Goal: Task Accomplishment & Management: Complete application form

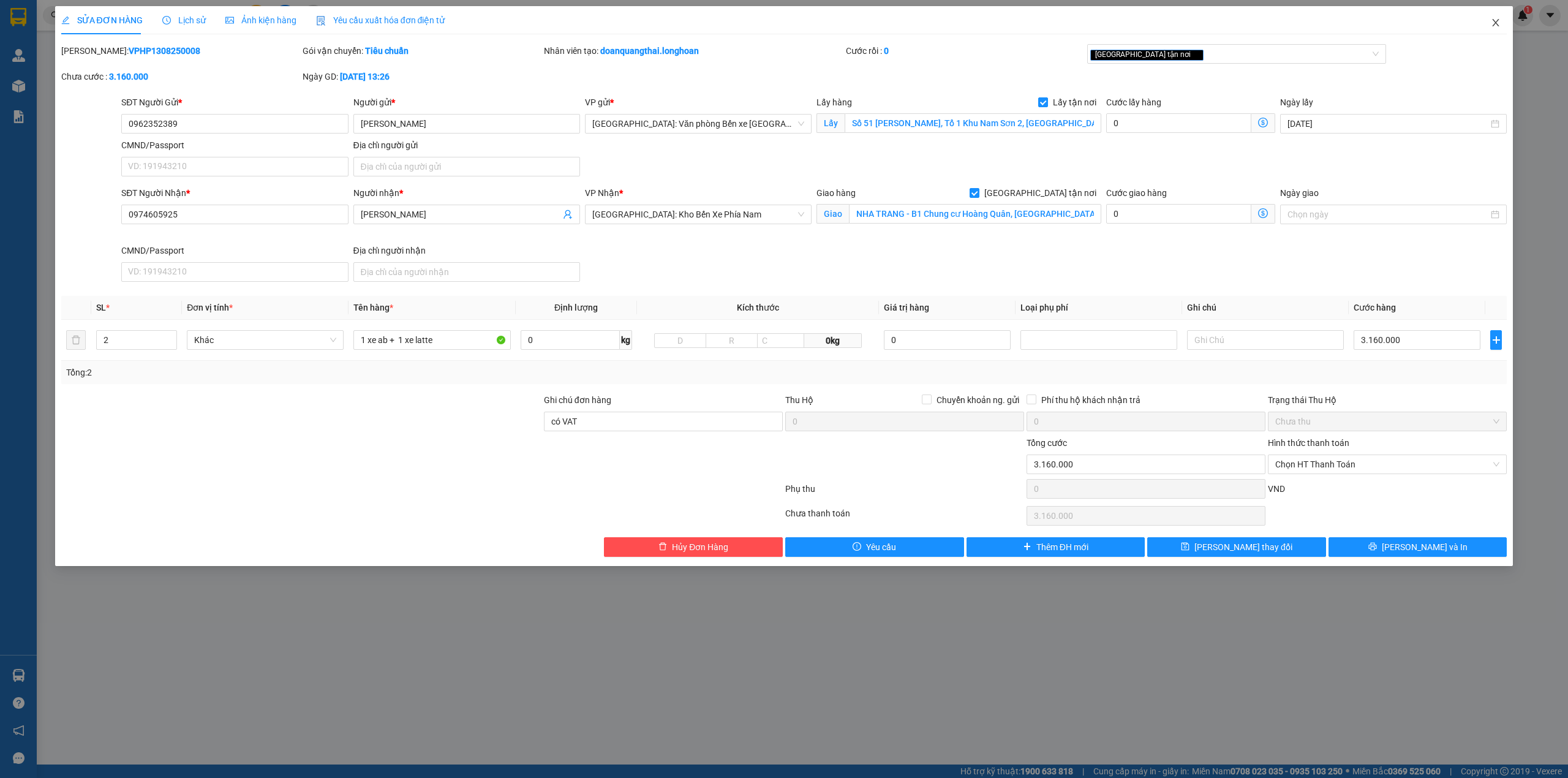
click at [1508, 26] on span "Close" at bounding box center [1495, 23] width 34 height 34
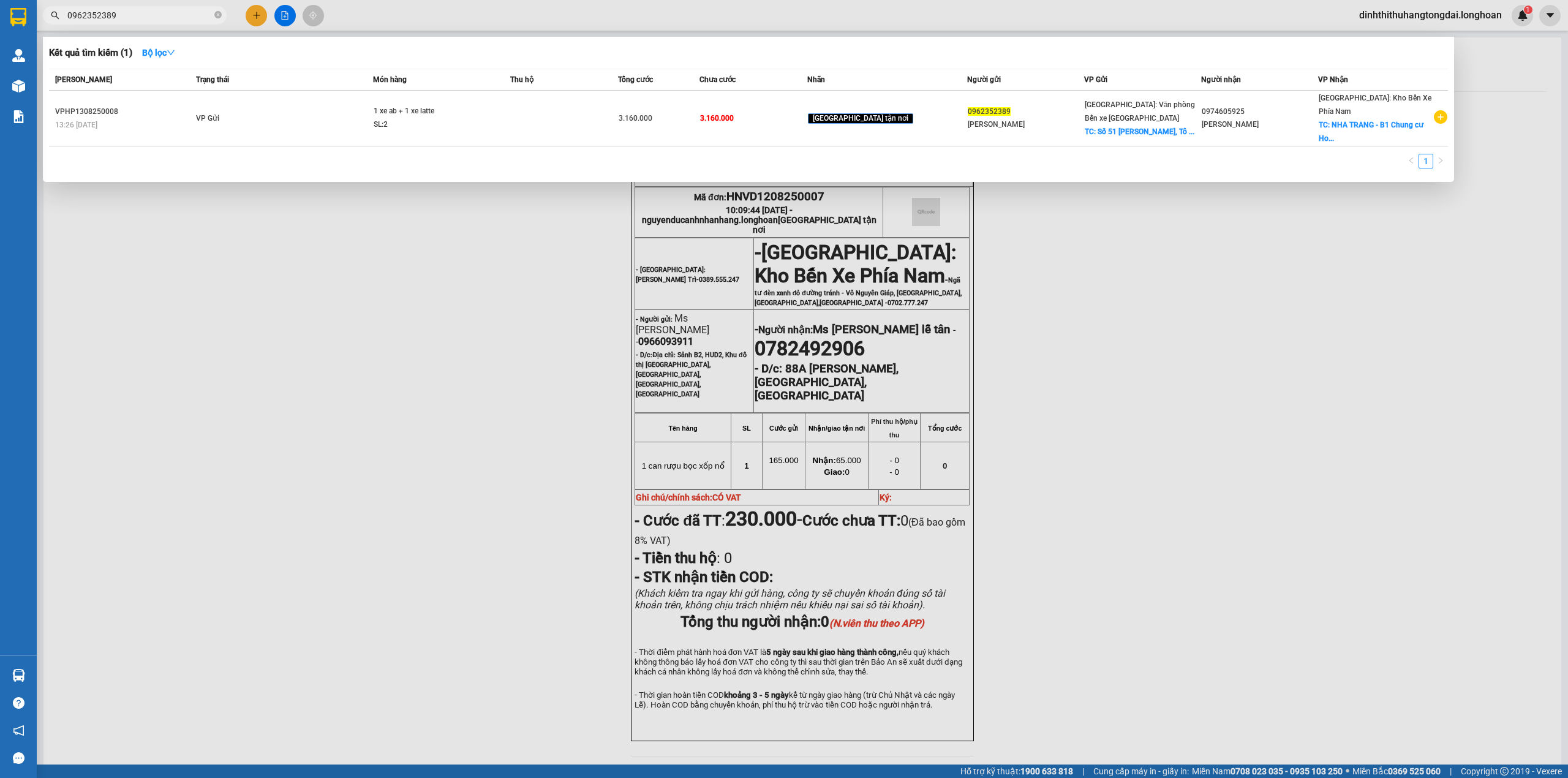
click at [158, 19] on input "0962352389" at bounding box center [140, 15] width 144 height 13
paste input "833368494"
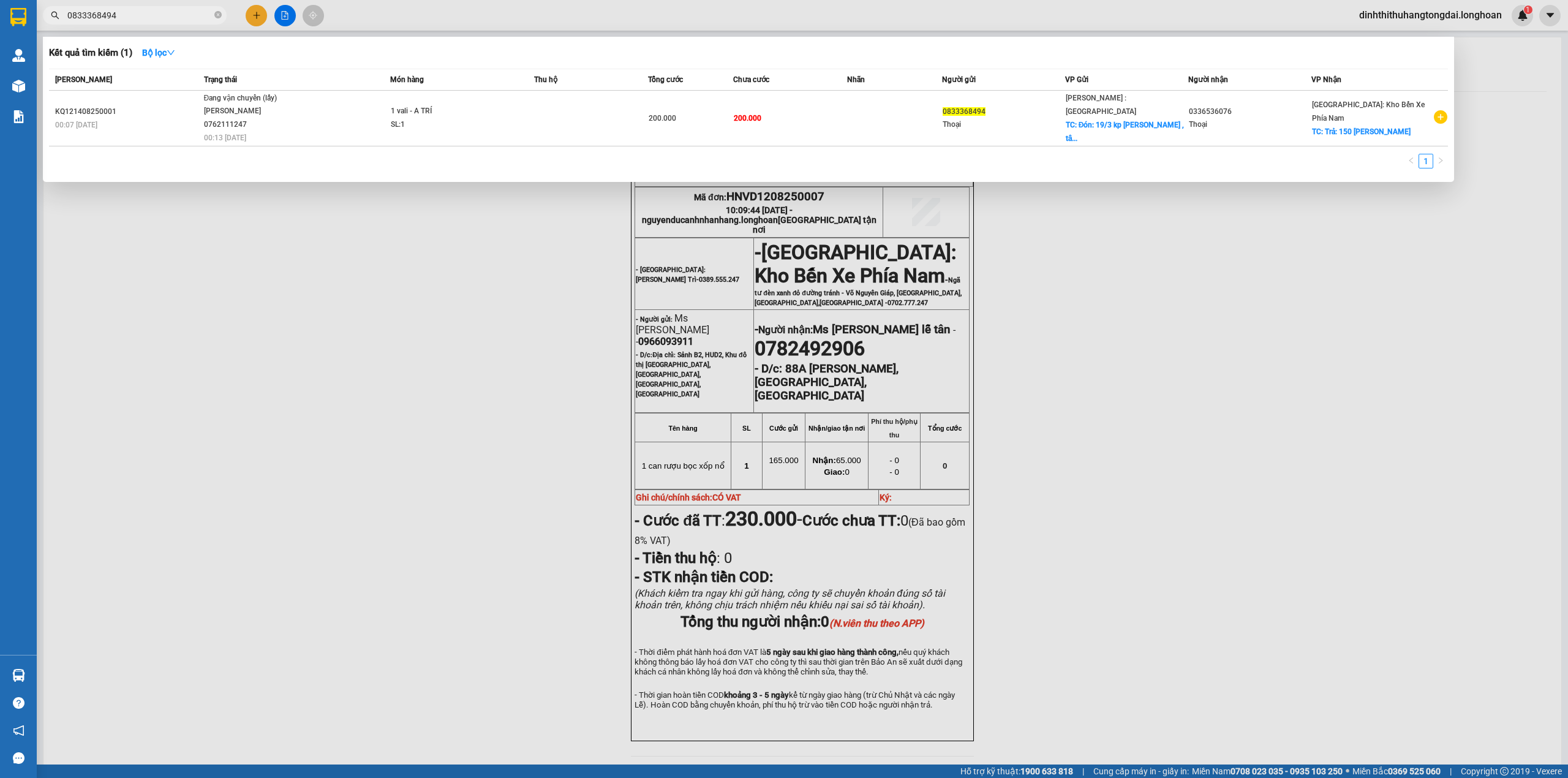
click at [114, 6] on span "0833368494" at bounding box center [134, 15] width 184 height 19
click at [109, 16] on input "0833368494" at bounding box center [140, 15] width 144 height 13
paste input "962352389"
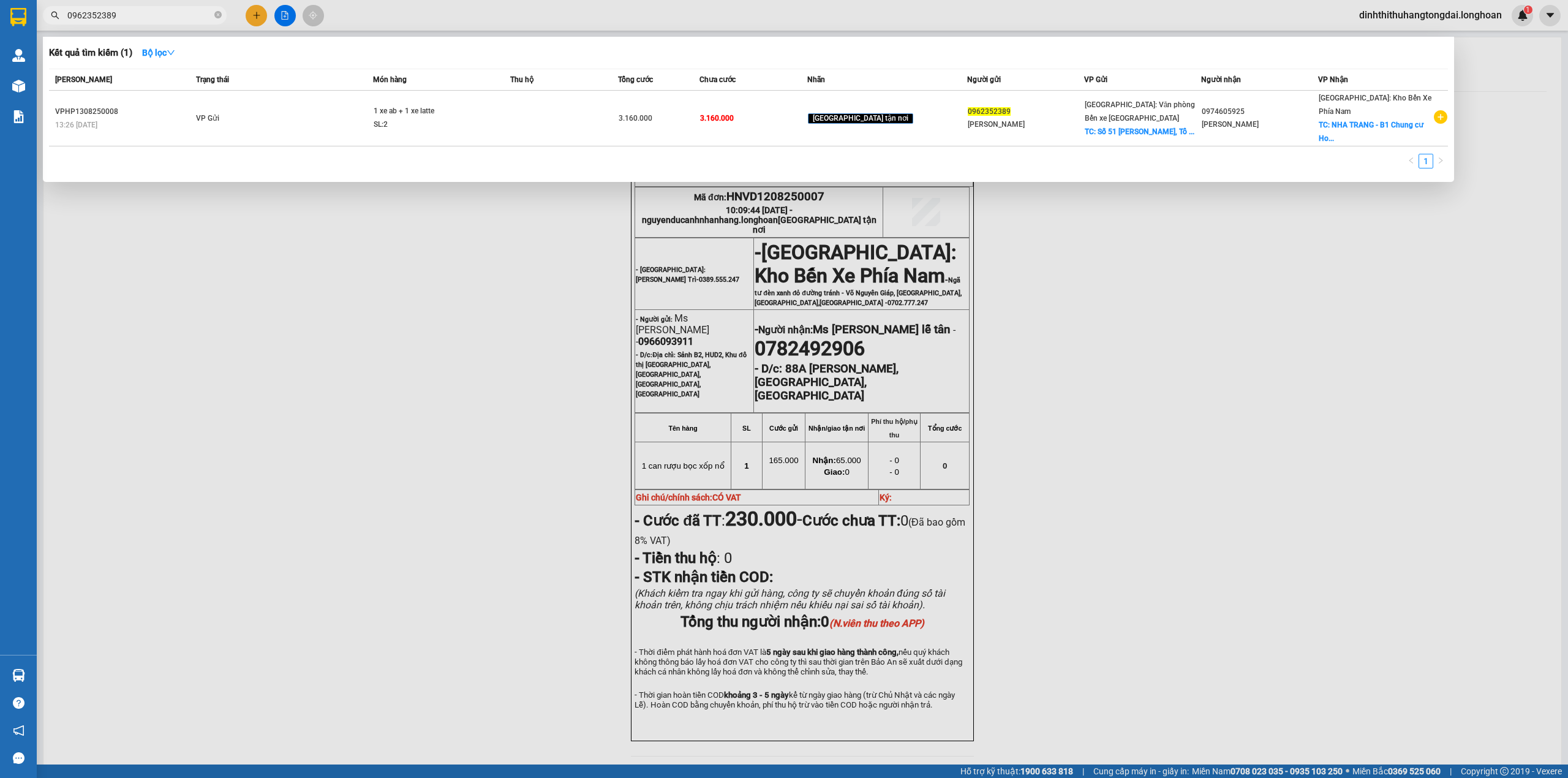
click at [120, 17] on input "0962352389" at bounding box center [140, 15] width 144 height 13
paste input "84765333"
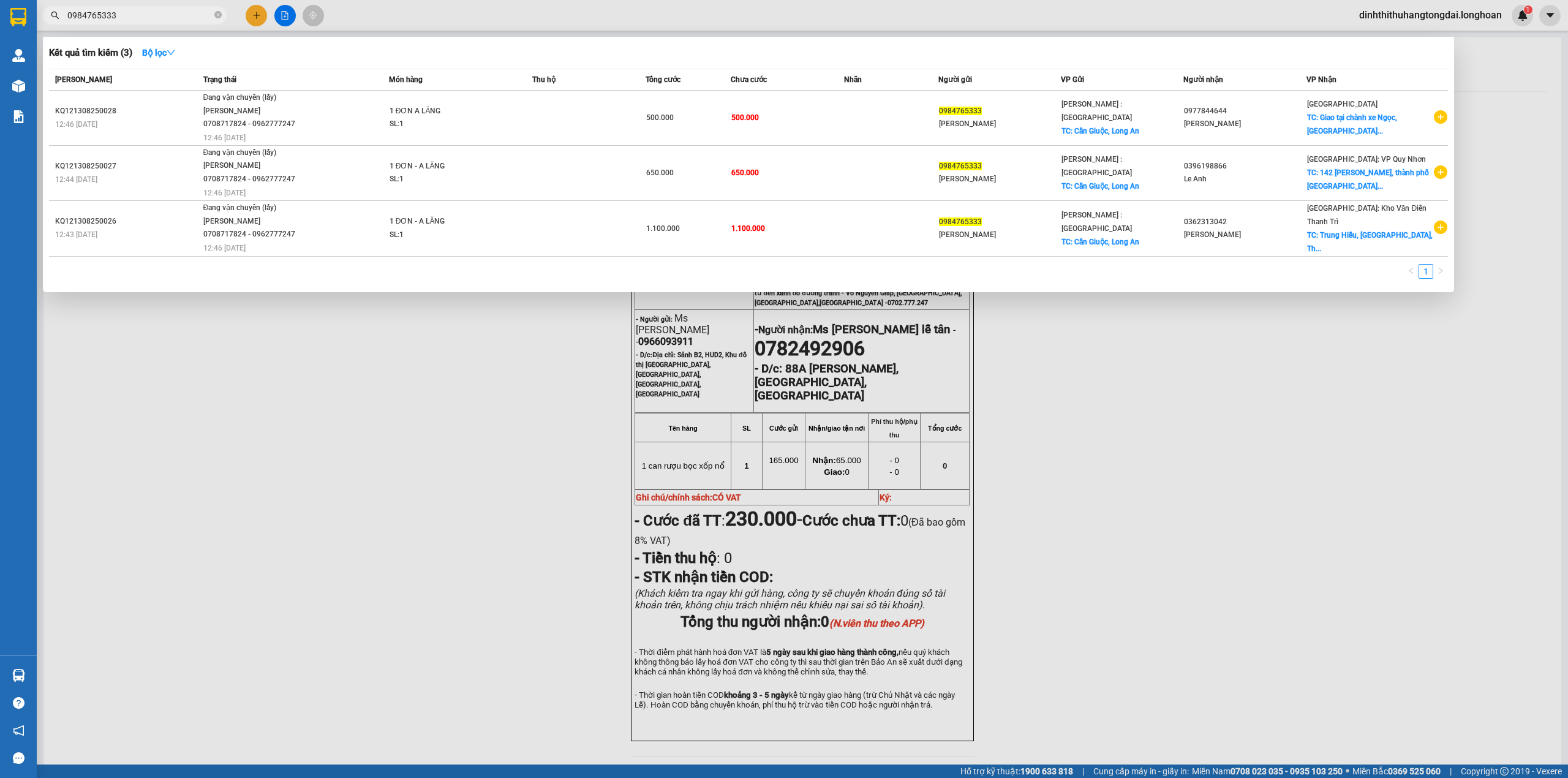
type input "0984765333"
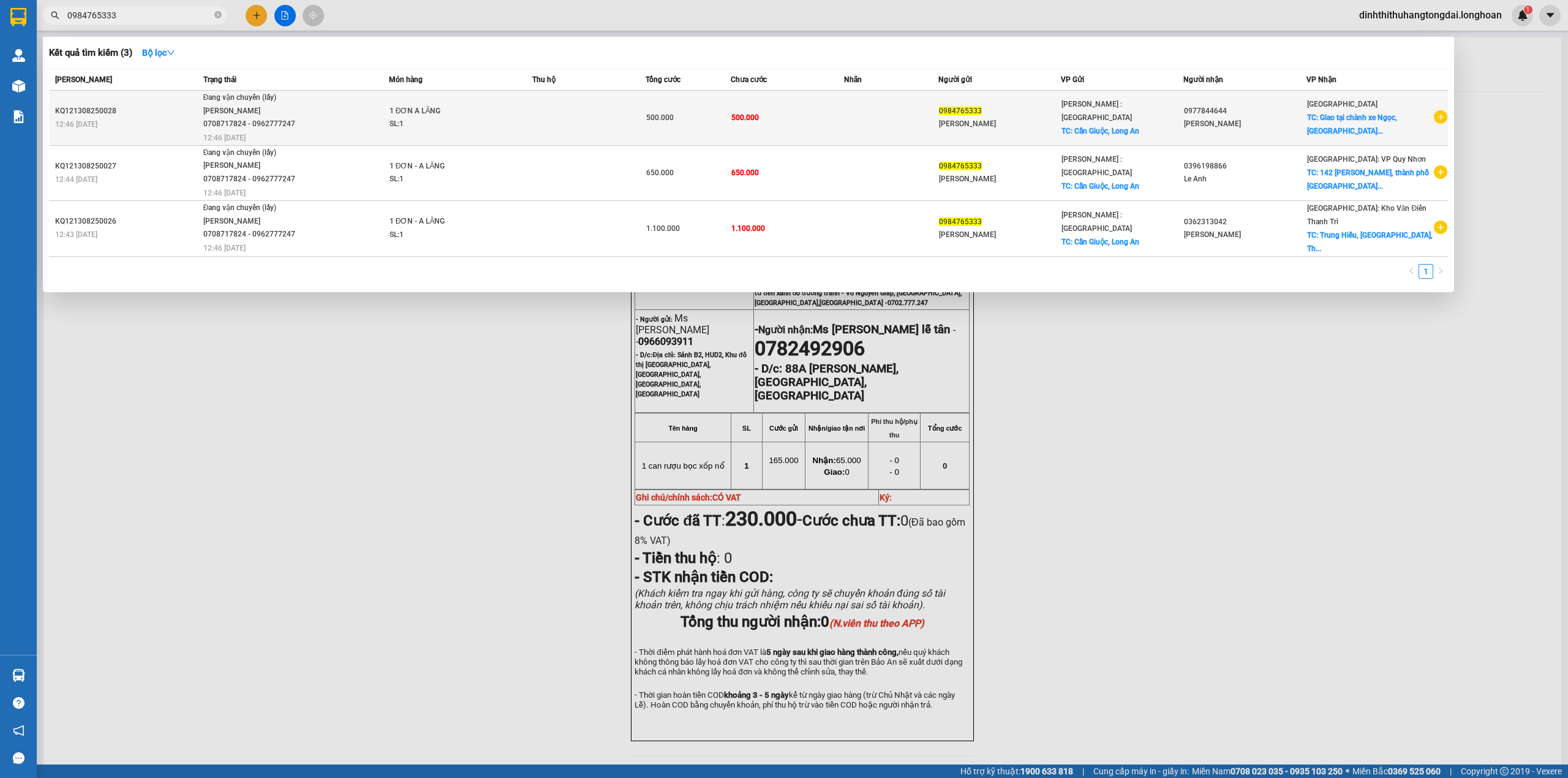
click at [265, 128] on div "[PERSON_NAME] 0708717824 - 0962777247" at bounding box center [249, 118] width 92 height 26
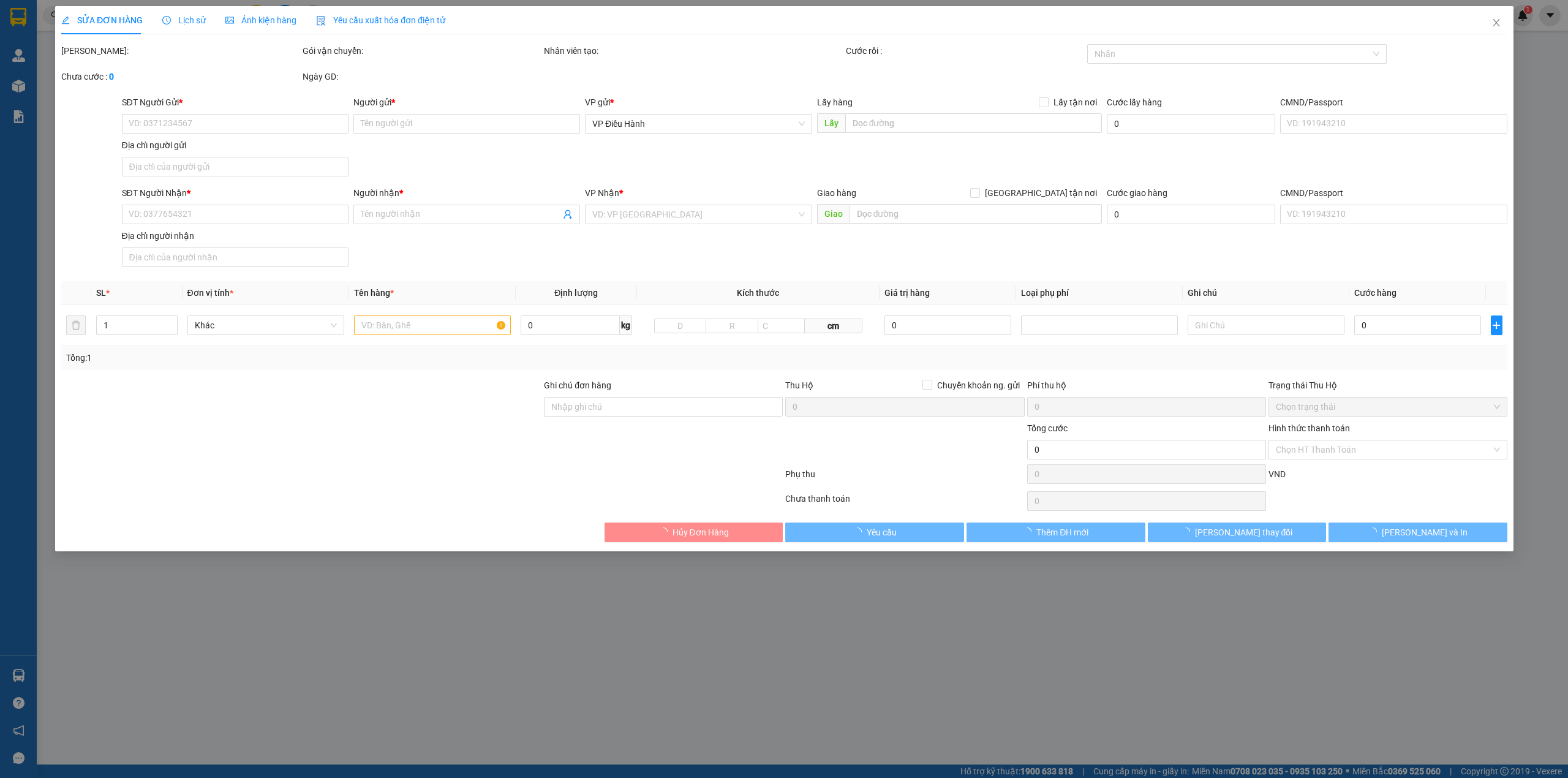
type input "0984765333"
type input "[PERSON_NAME]"
checkbox input "true"
type input "Cần Giuộc, Long An"
type input "0977844644"
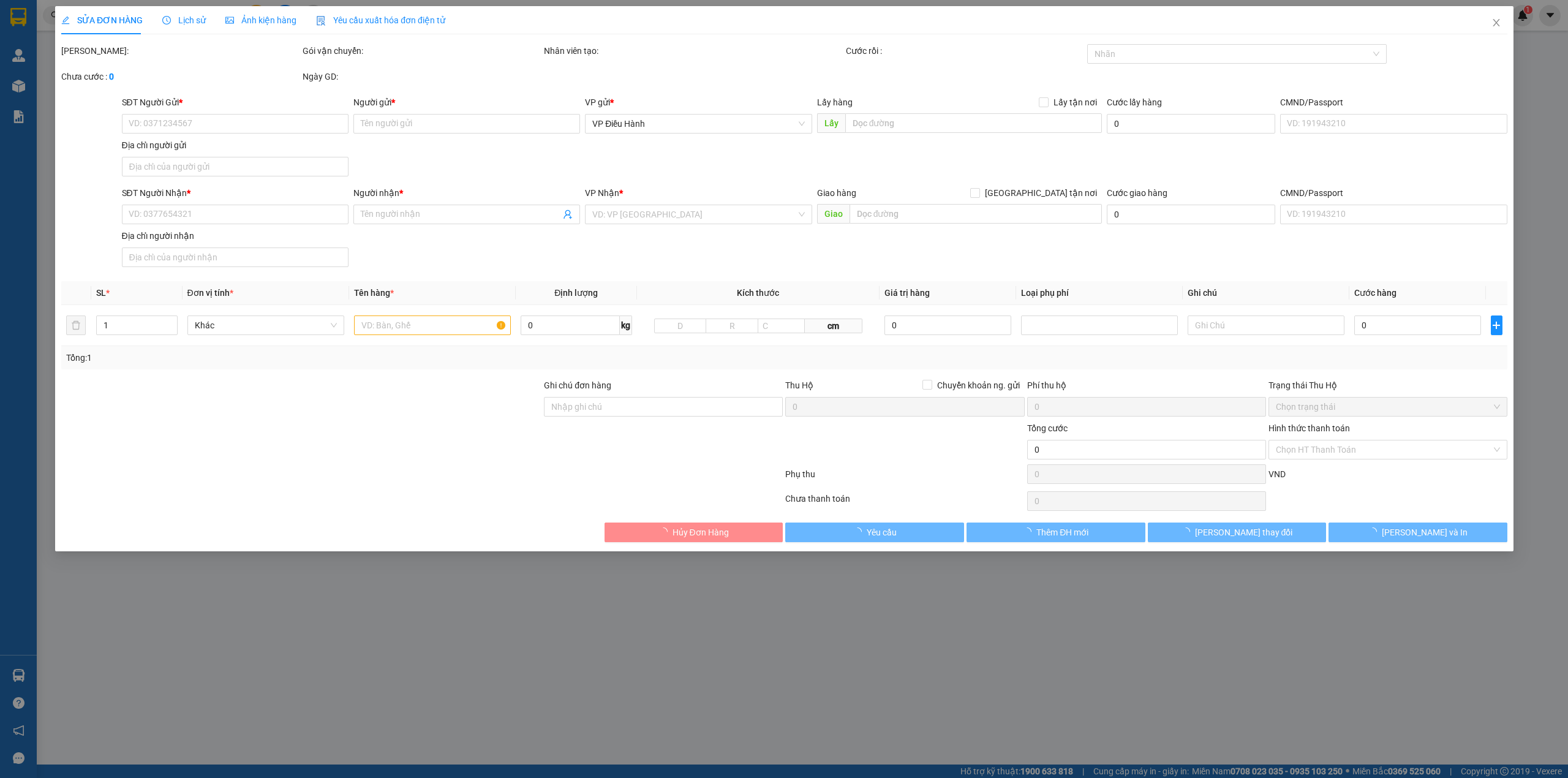
type input "[PERSON_NAME]"
checkbox input "true"
type input "Giao tại chành xe Ngọc, Vòng xoay Thuận Thảo Tuy Hoà QL 1A"
type input "500.000"
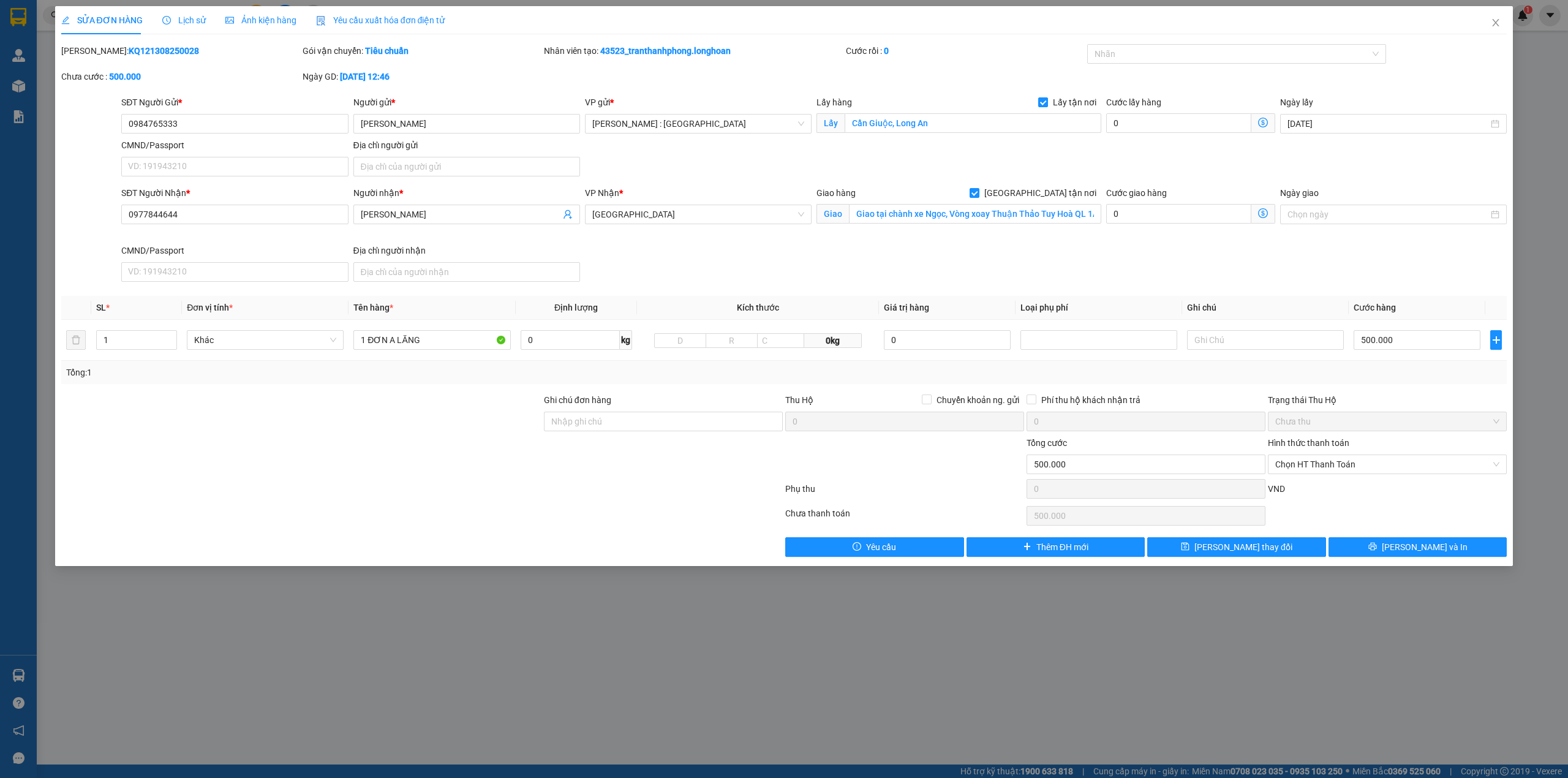
click at [204, 22] on div "SỬA ĐƠN HÀNG Lịch sử Ảnh kiện hàng Yêu cầu xuất hóa đơn điện tử" at bounding box center [253, 20] width 384 height 28
click at [195, 22] on span "Lịch sử" at bounding box center [184, 20] width 43 height 10
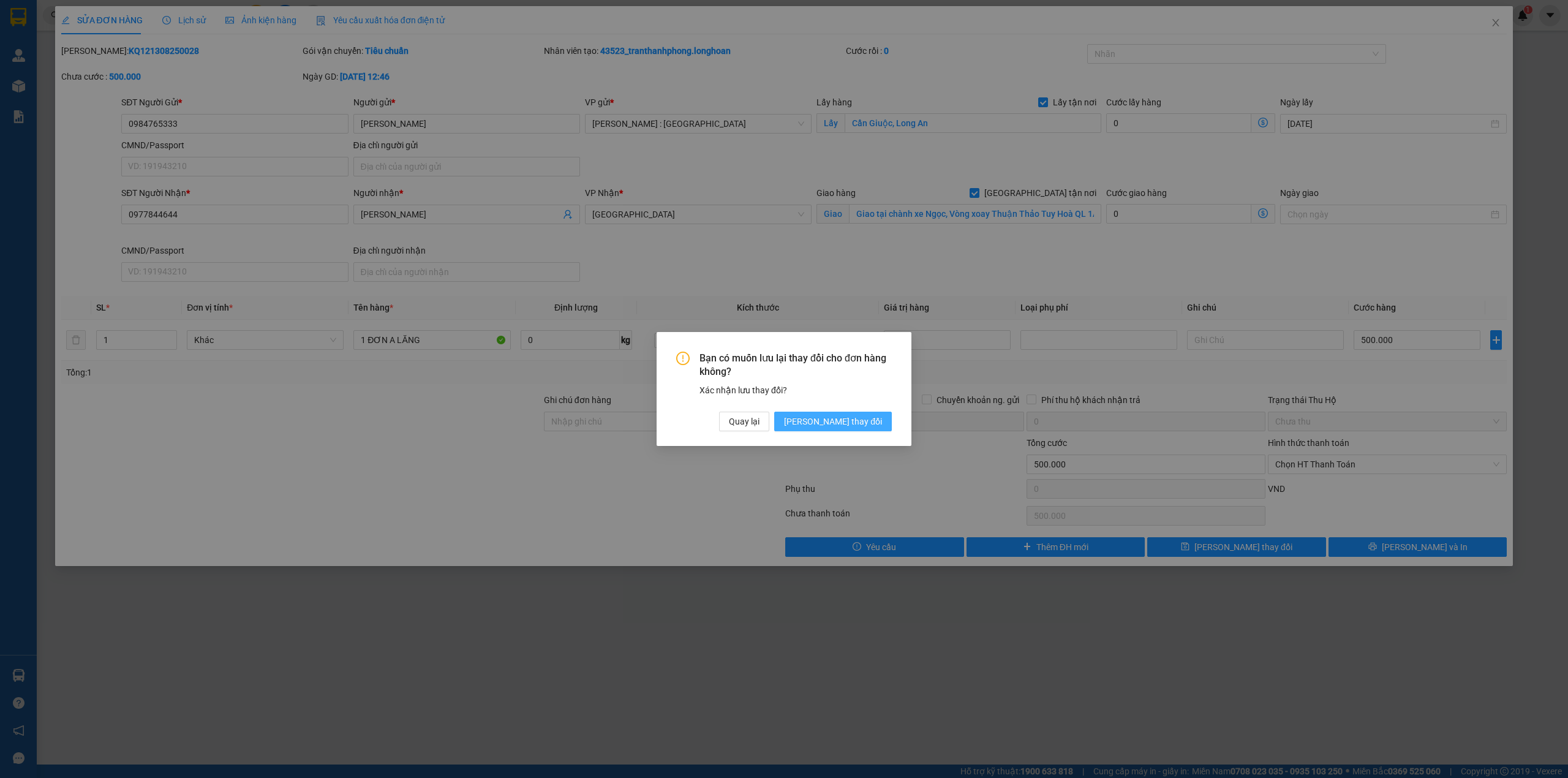
click at [847, 415] on span "[PERSON_NAME] thay đổi" at bounding box center [833, 421] width 98 height 13
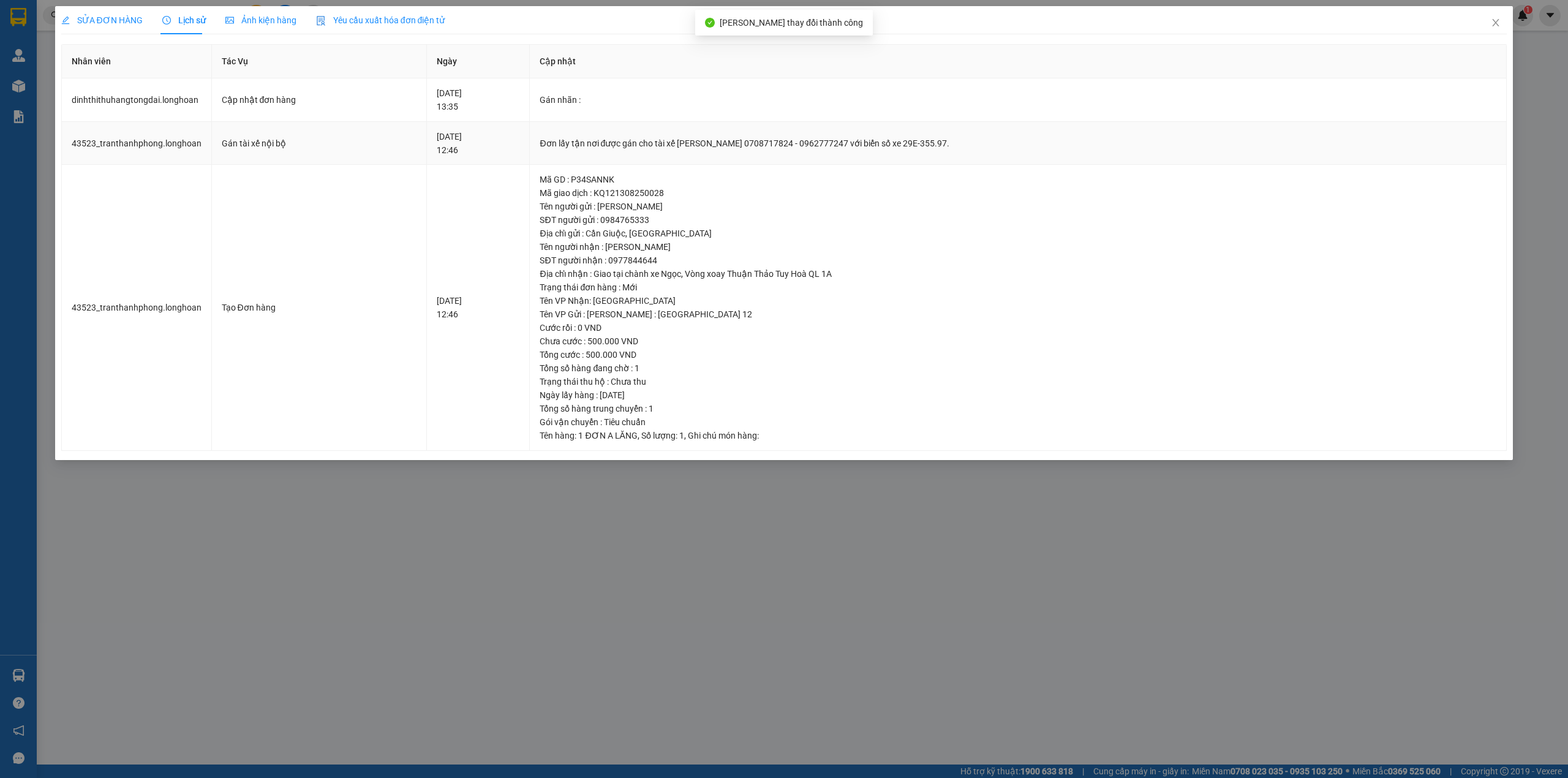
click at [584, 148] on div "Đơn lấy tận nơi được gán cho tài xế [PERSON_NAME] 0708717824 - 0962777247 với b…" at bounding box center [1018, 144] width 956 height 13
copy div "Đơn lấy tận nơi được gán cho tài xế [PERSON_NAME] 0708717824 - 0962777247 với b…"
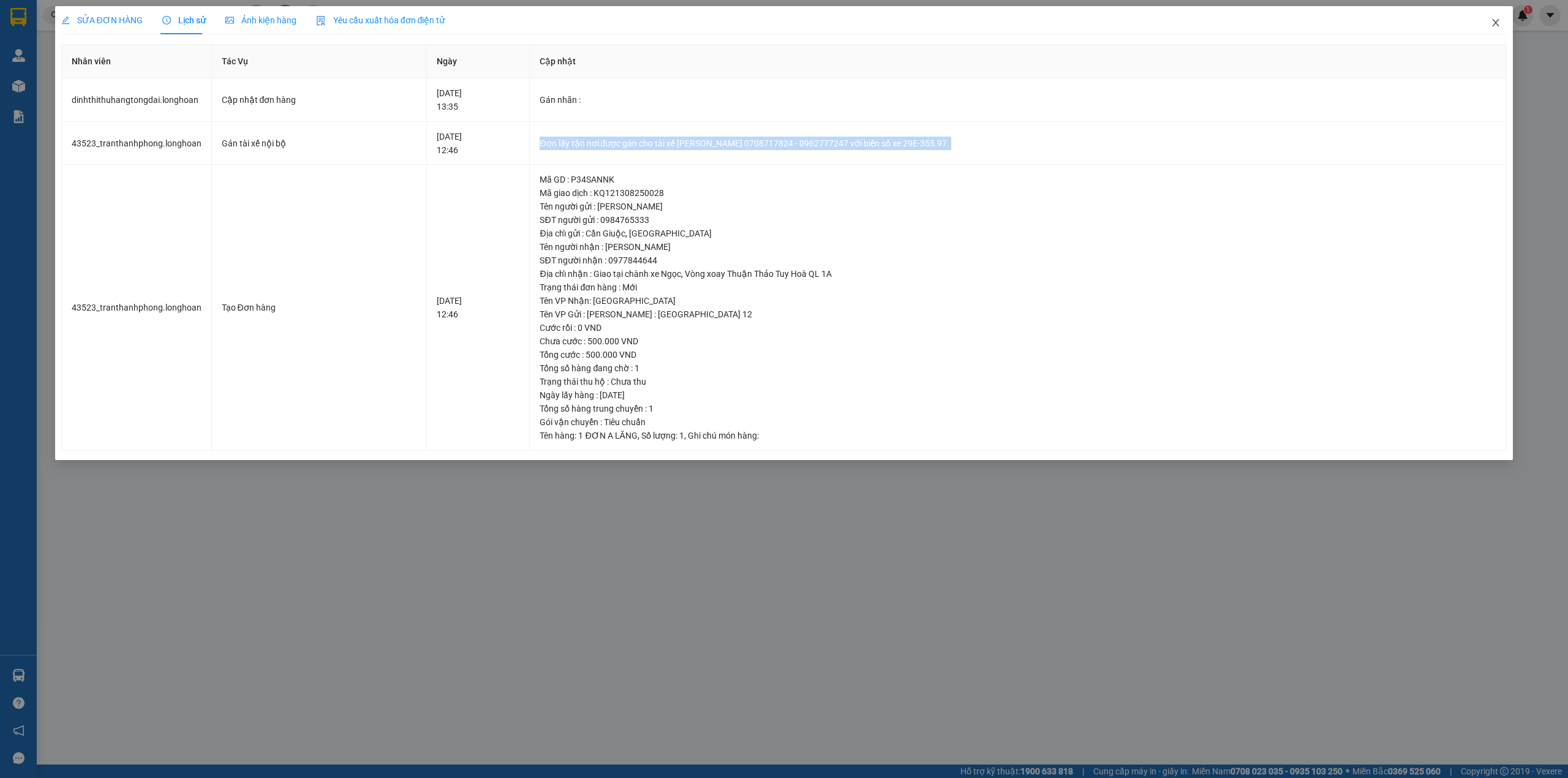
click at [1502, 21] on span "Close" at bounding box center [1495, 23] width 34 height 34
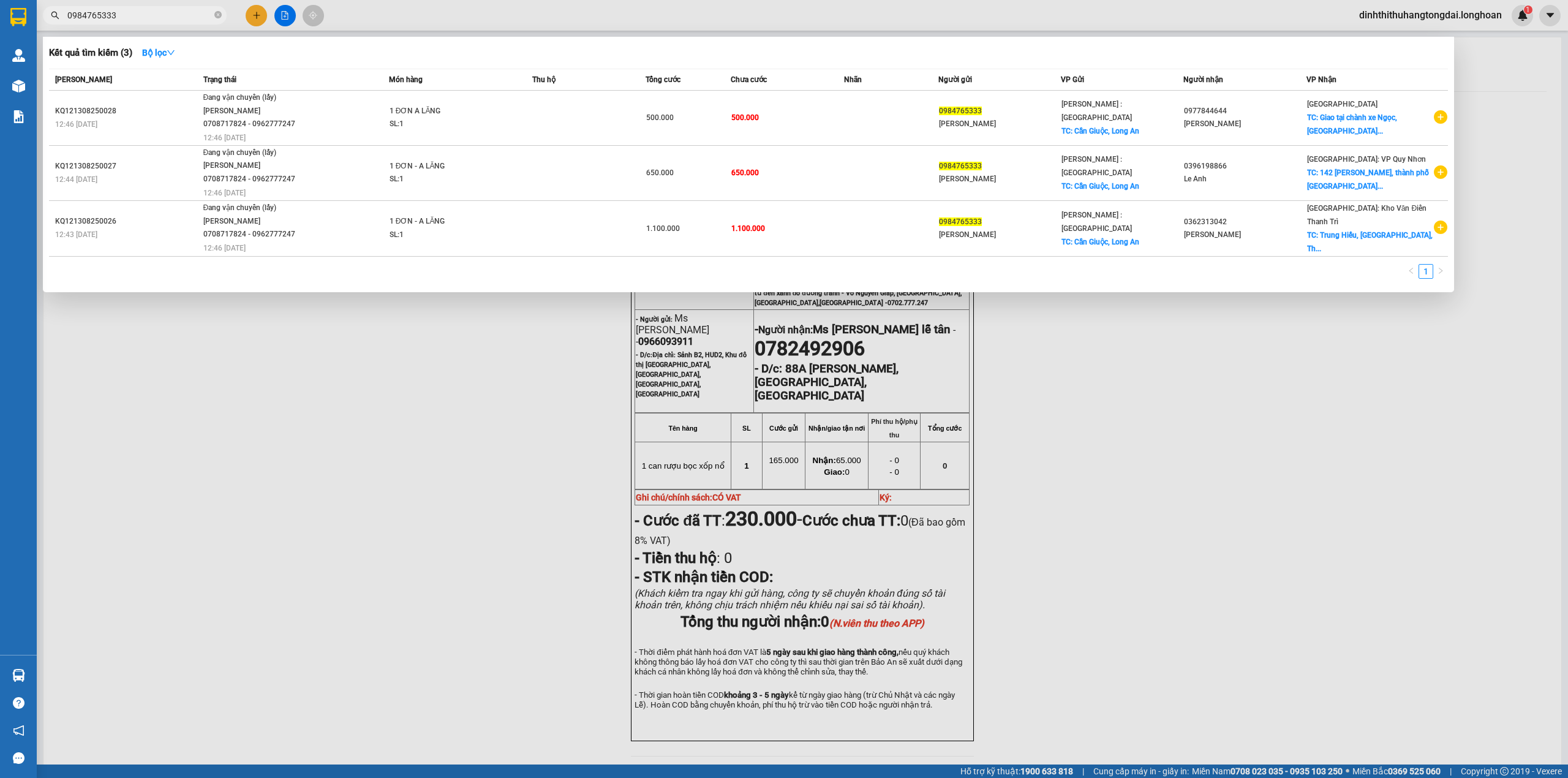
click at [148, 13] on input "0984765333" at bounding box center [140, 15] width 144 height 13
paste input "02254024"
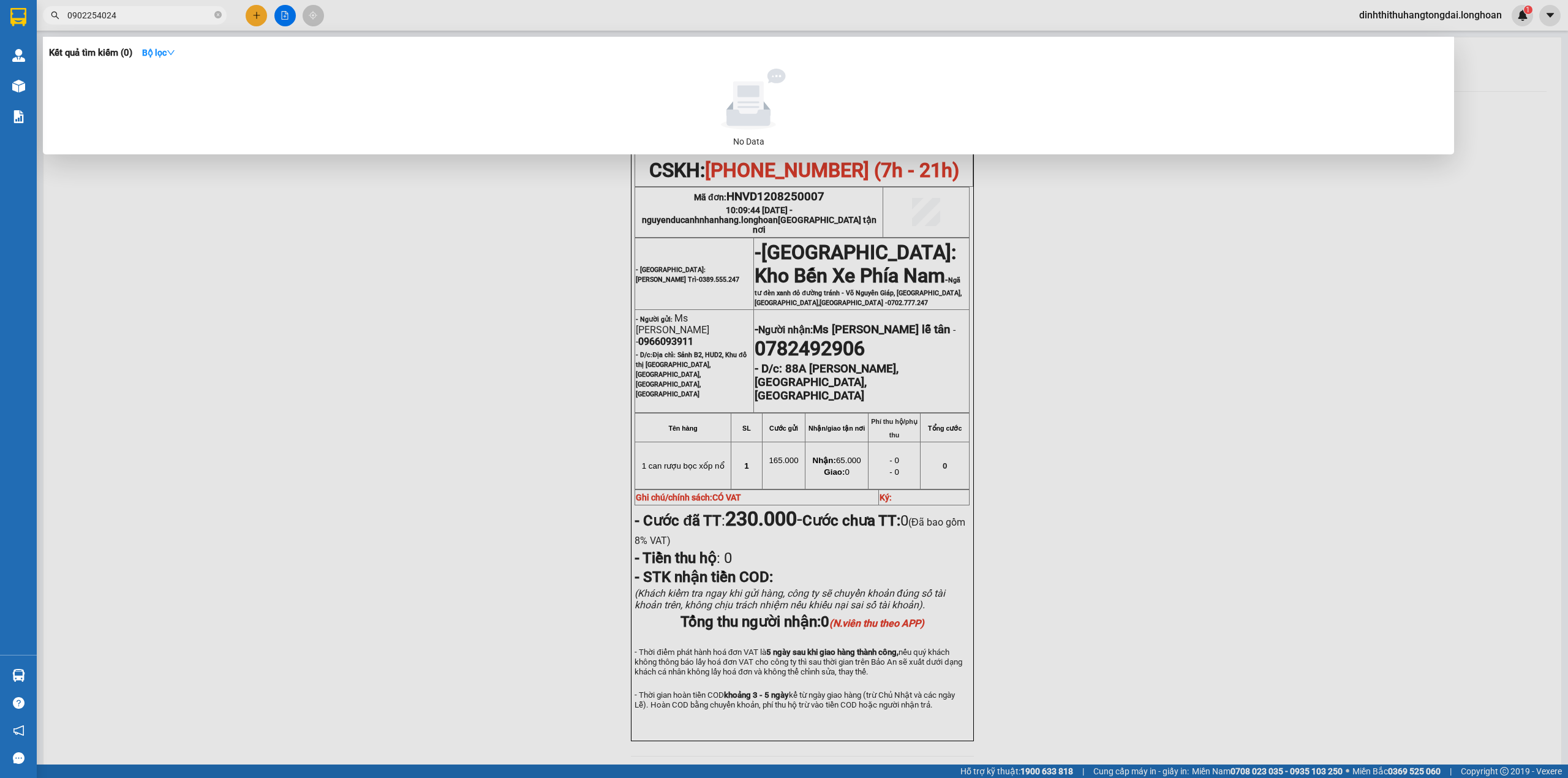
click at [106, 12] on input "0902254024" at bounding box center [140, 15] width 144 height 13
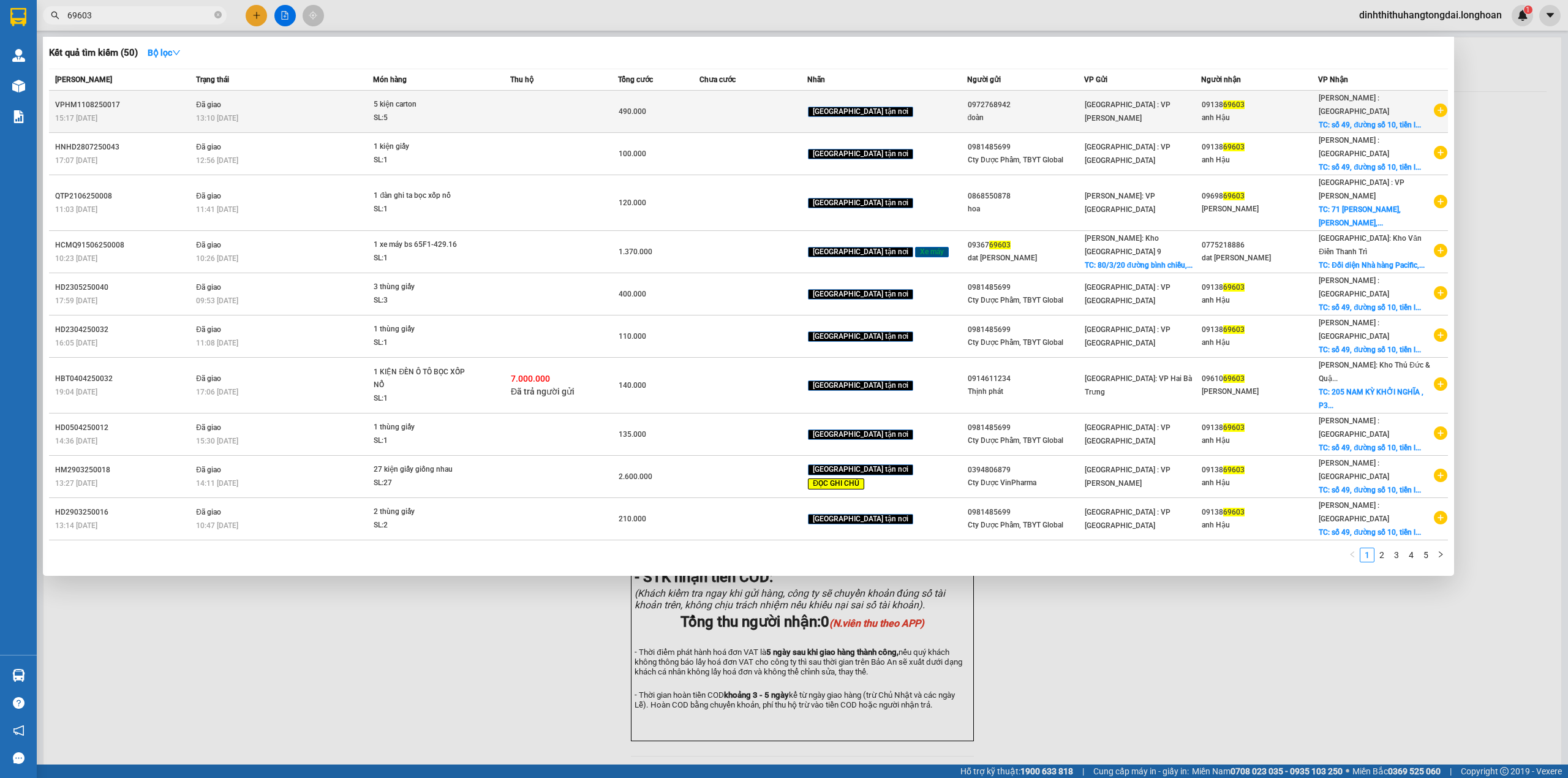
type input "69603"
click at [217, 100] on span "Đã giao" at bounding box center [208, 104] width 25 height 9
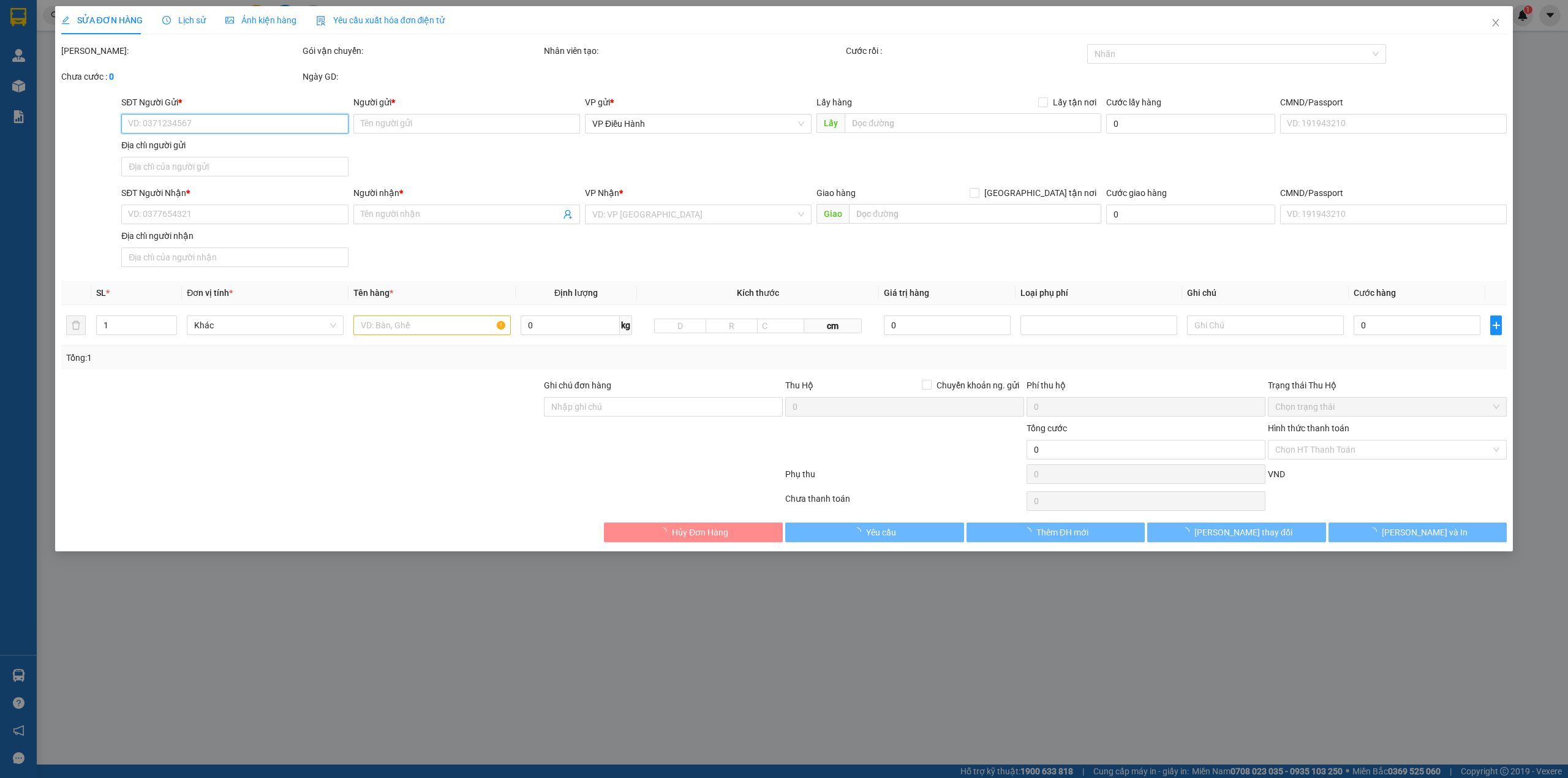
type input "0972768942"
type input "đoàn"
type input "0913869603"
type input "anh Hậu"
checkbox input "true"
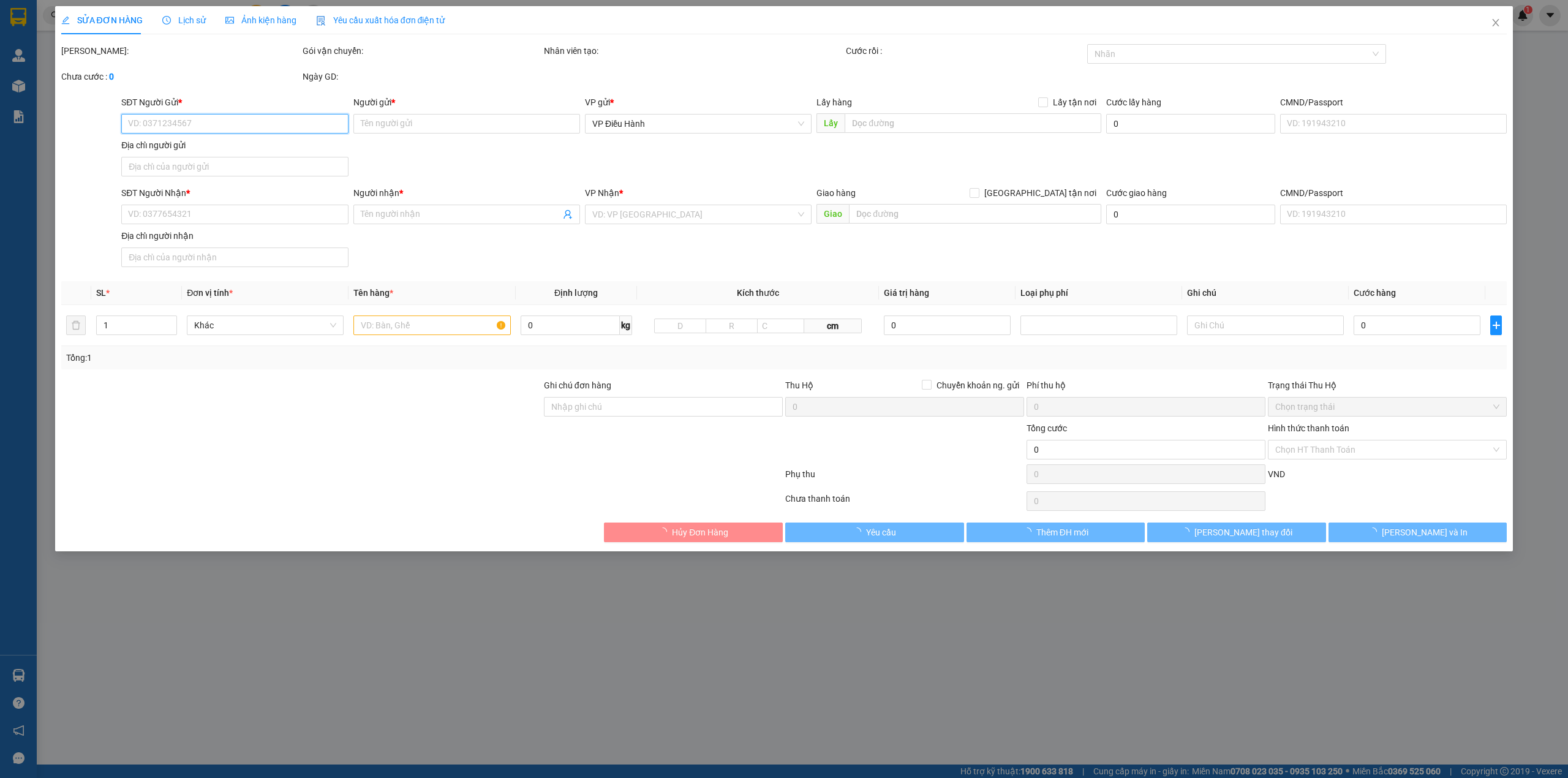
type input "[STREET_ADDRESS]"
type input "490.000"
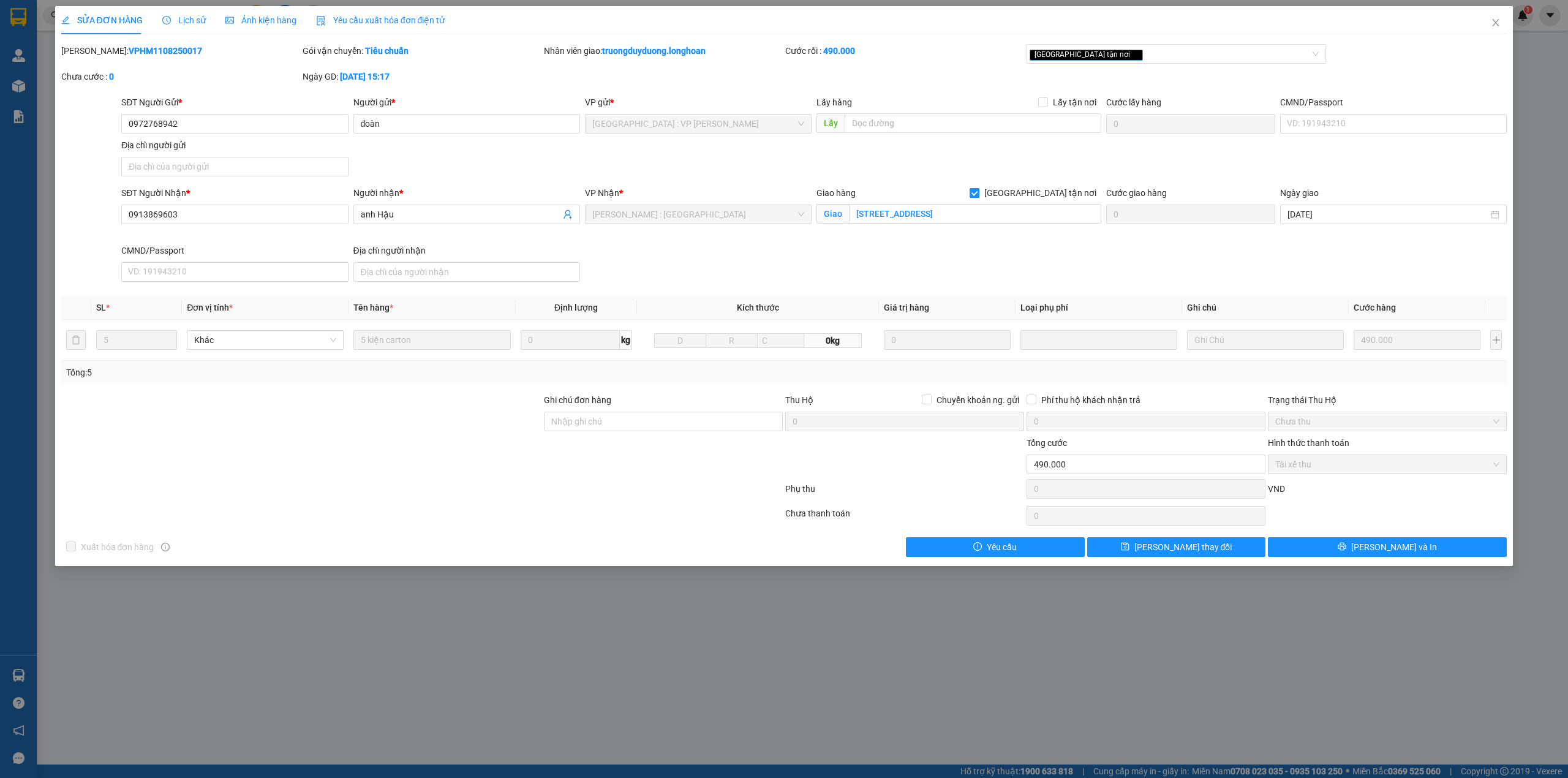
click at [138, 55] on b "VPHM1108250017" at bounding box center [166, 51] width 73 height 10
copy b "VPHM1108250017"
click at [1502, 18] on span "Close" at bounding box center [1495, 23] width 34 height 34
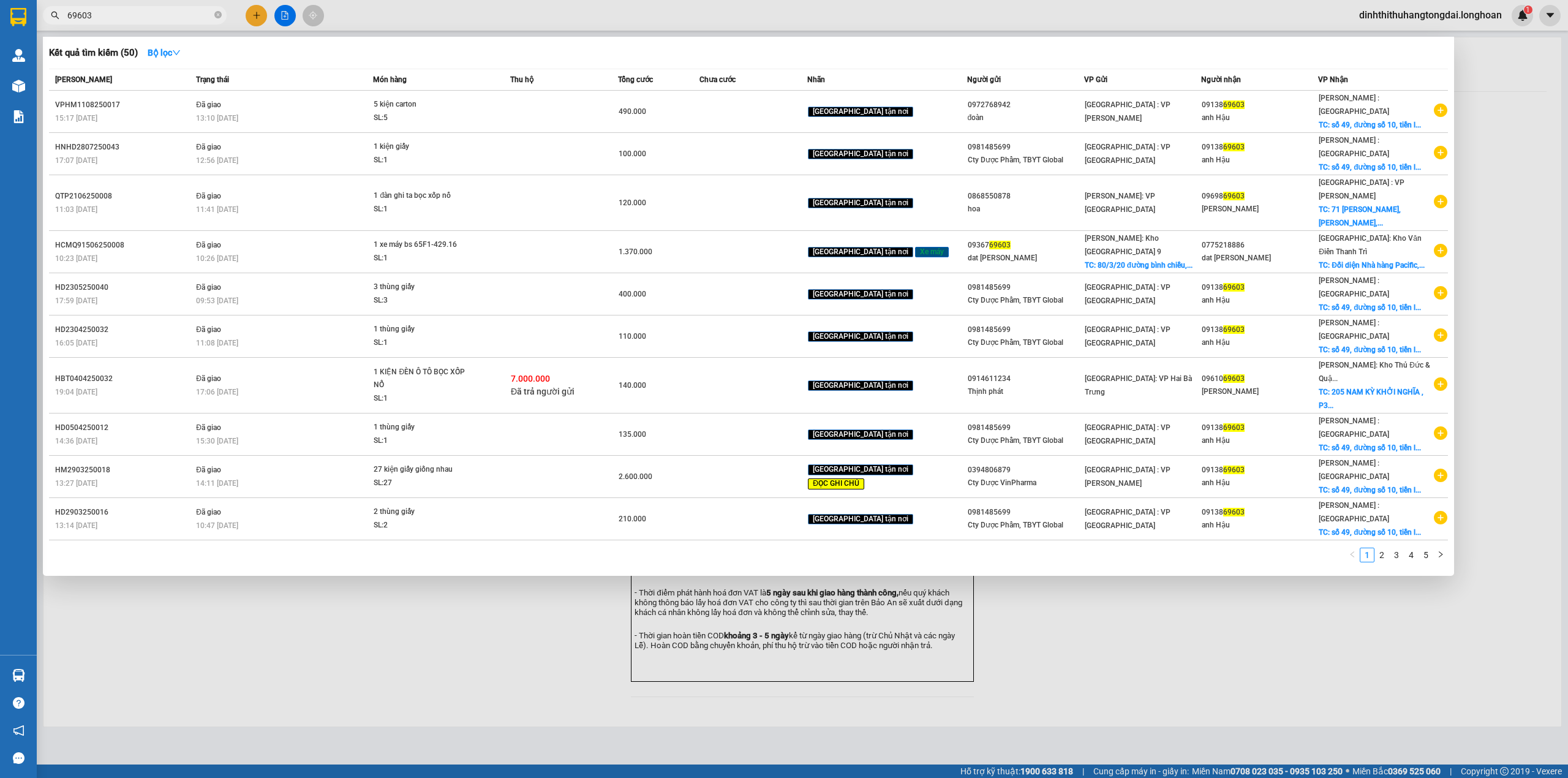
click at [170, 11] on input "69603" at bounding box center [140, 15] width 144 height 13
click at [168, 11] on input "69603" at bounding box center [140, 15] width 144 height 13
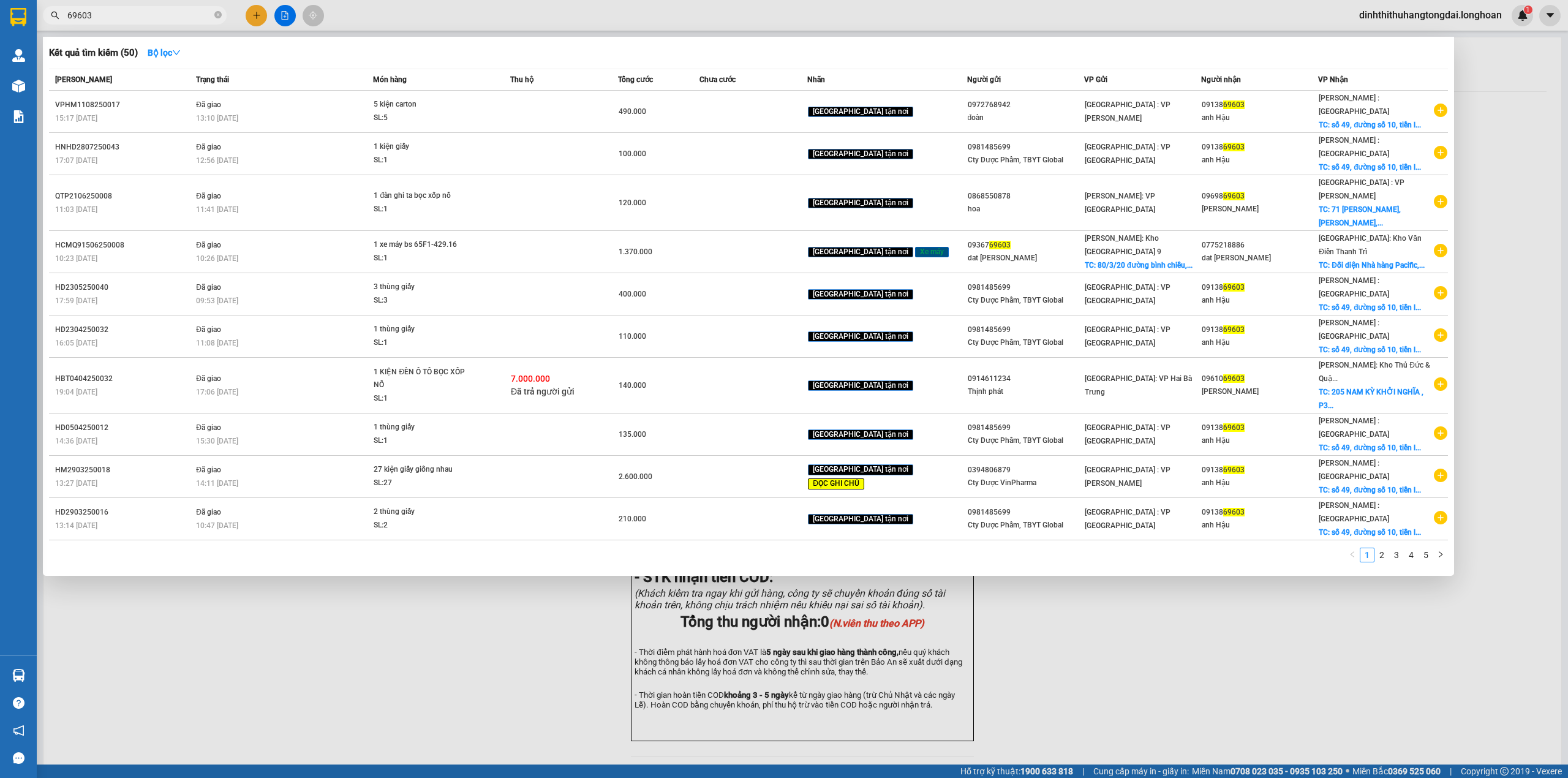
paste input "0977881222"
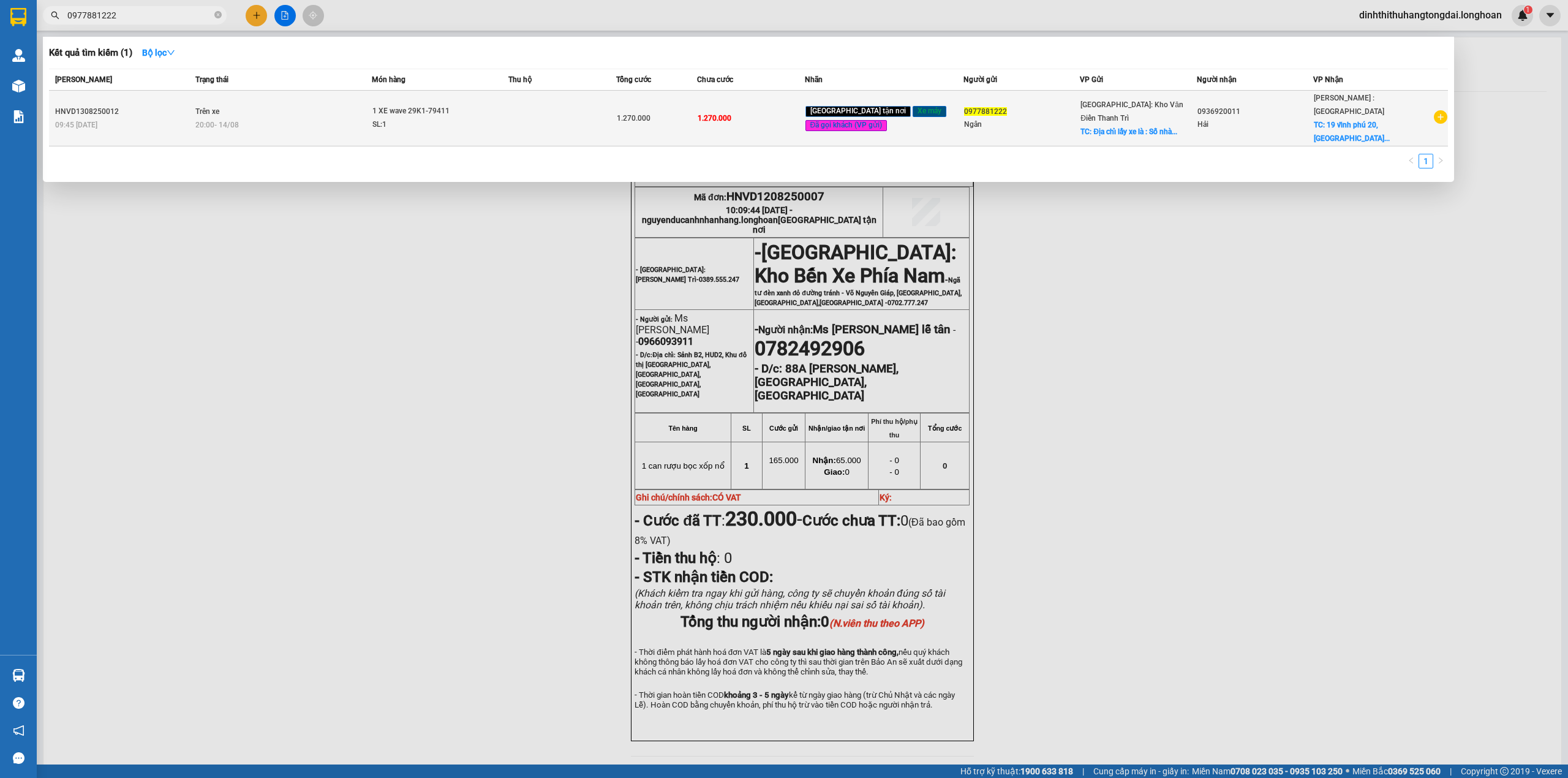
type input "0977881222"
click at [263, 104] on td "Trên xe 20:00 [DATE]" at bounding box center [282, 118] width 180 height 55
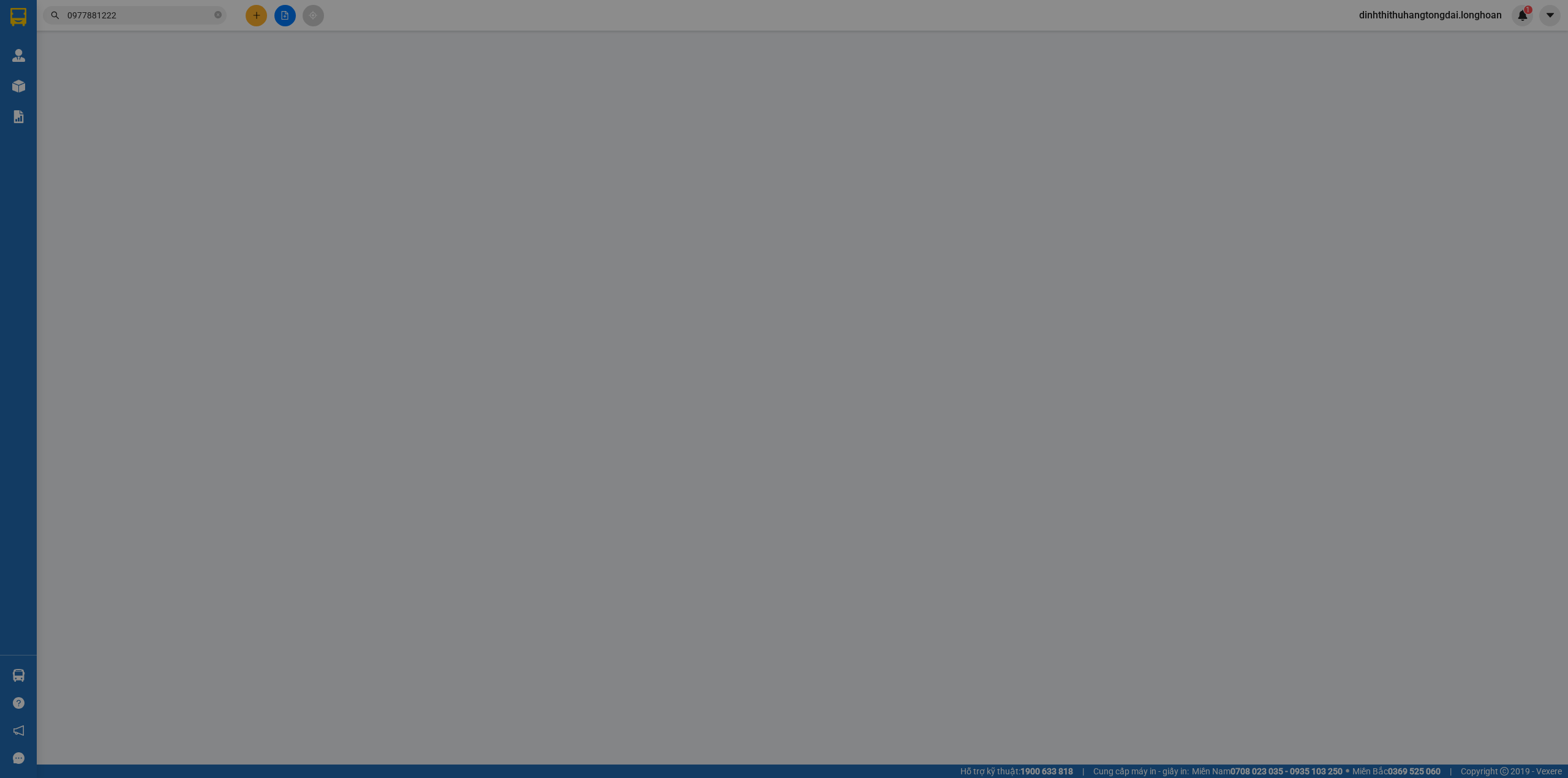
type input "0977881222"
type input "Ngân"
checkbox input "true"
type input "Địa chỉ lấy xe là : Số nhà 15 ngõ 495 Xuân Đỉnh, [GEOGRAPHIC_DATA]."
type input "0936920011"
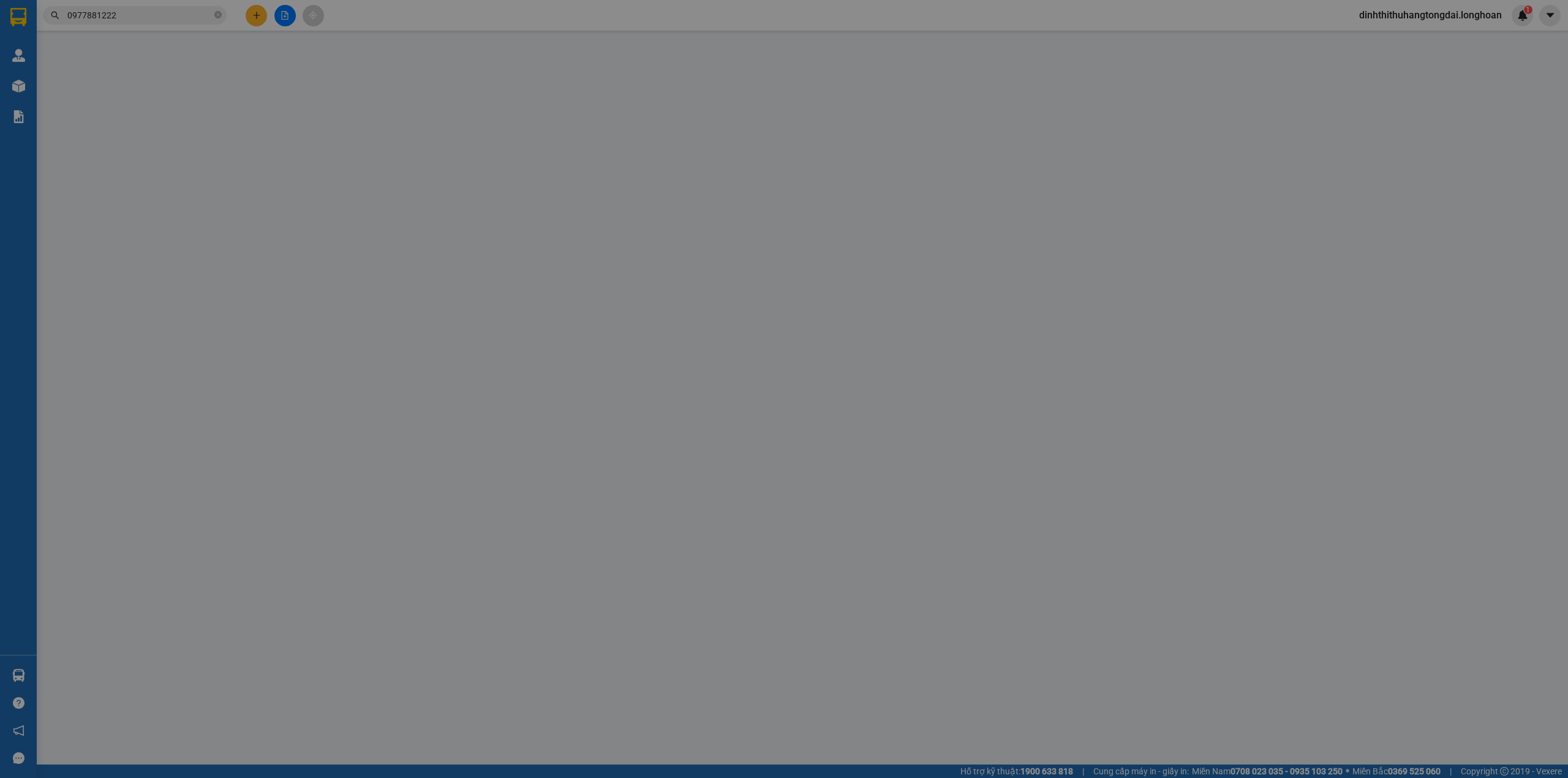
type input "Hải"
checkbox input "true"
type input "19 [GEOGRAPHIC_DATA] 20,[GEOGRAPHIC_DATA], [GEOGRAPHIC_DATA], [GEOGRAPHIC_DATA]"
type input "chìa khóa quấn tay lái ( không giấy tờ )"
type input "1.270.000"
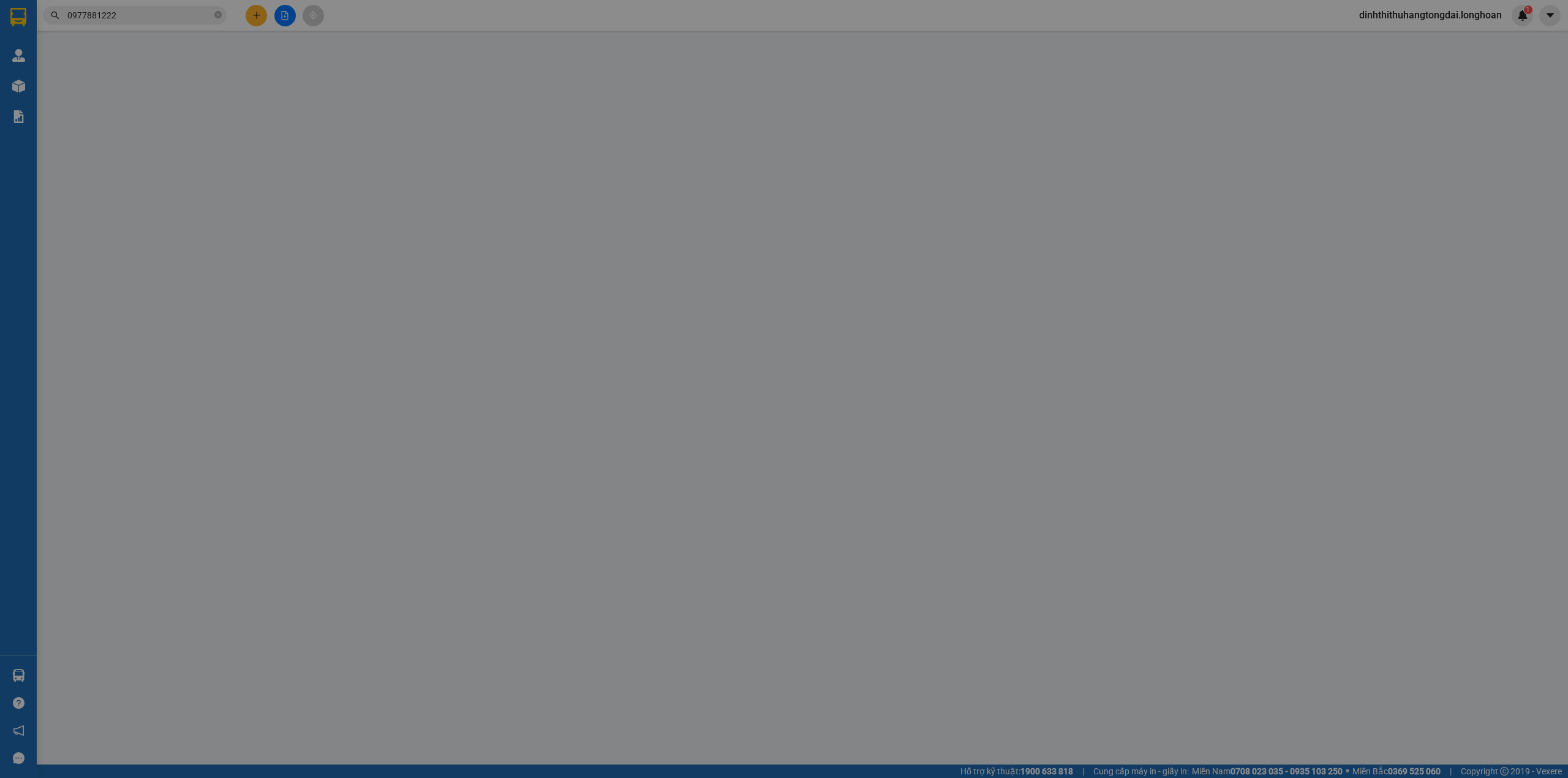
type input "1.270.000"
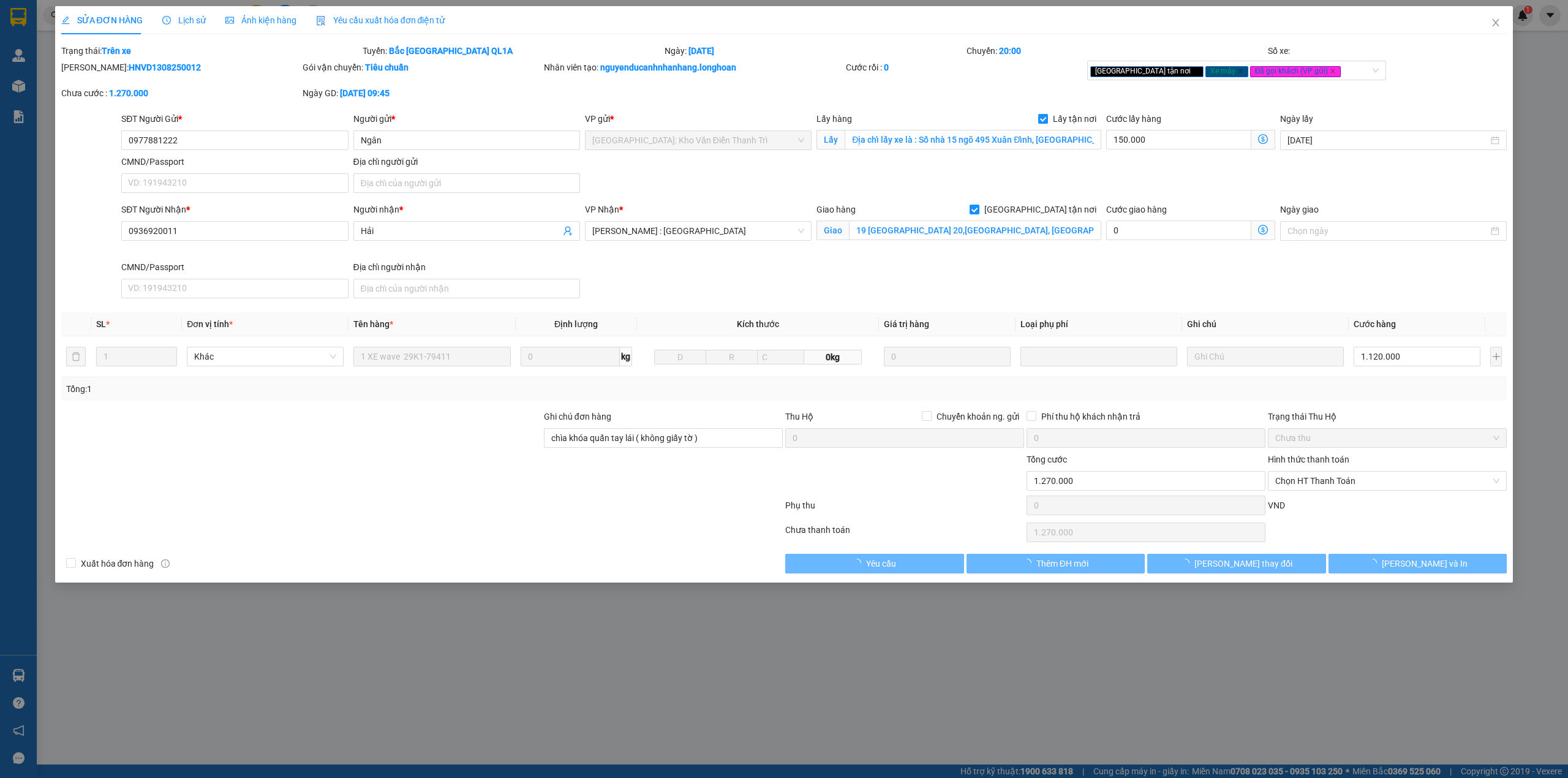
click at [178, 26] on div "Lịch sử" at bounding box center [184, 20] width 43 height 13
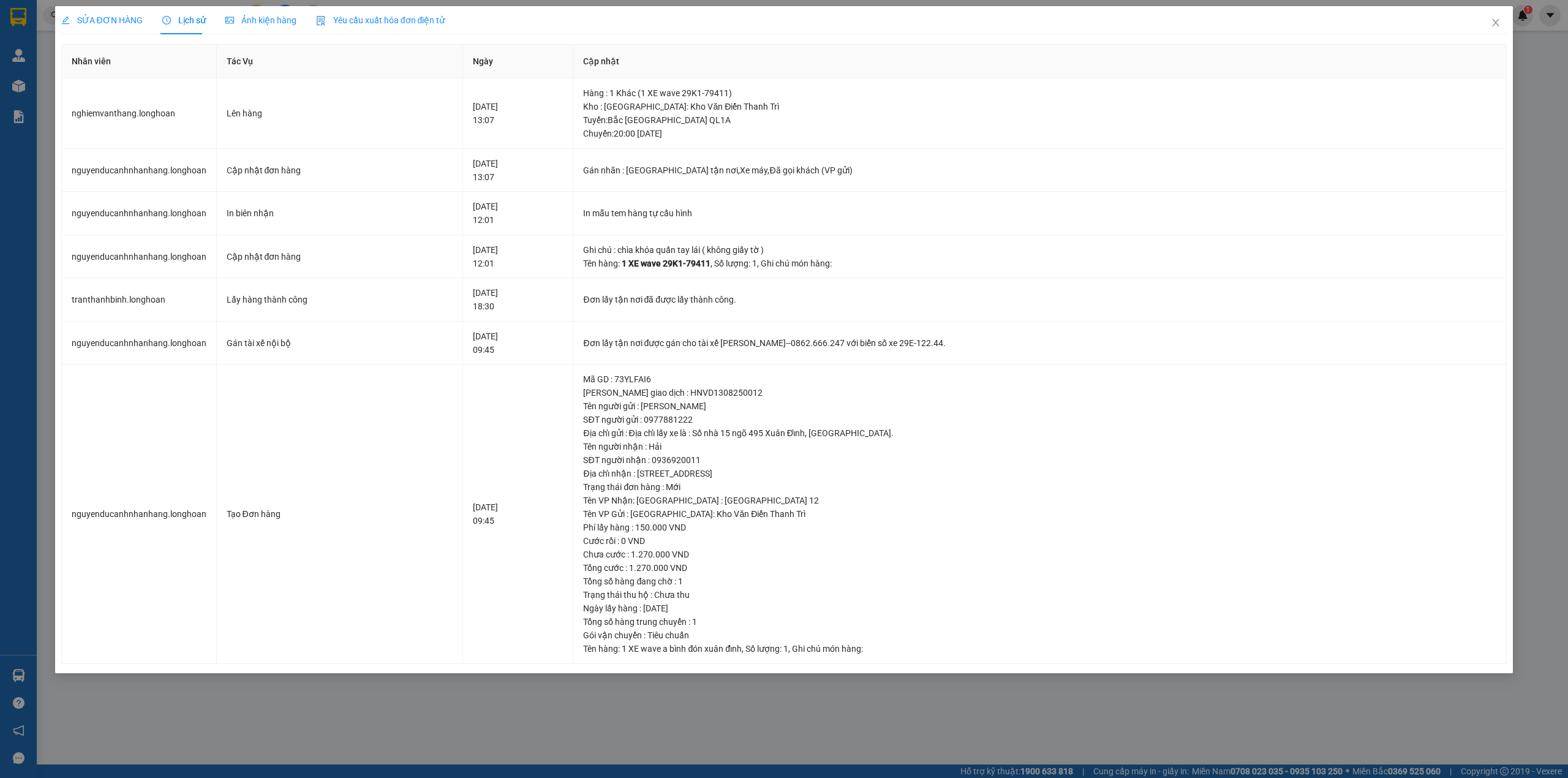
click at [119, 19] on span "SỬA ĐƠN HÀNG" at bounding box center [102, 20] width 81 height 10
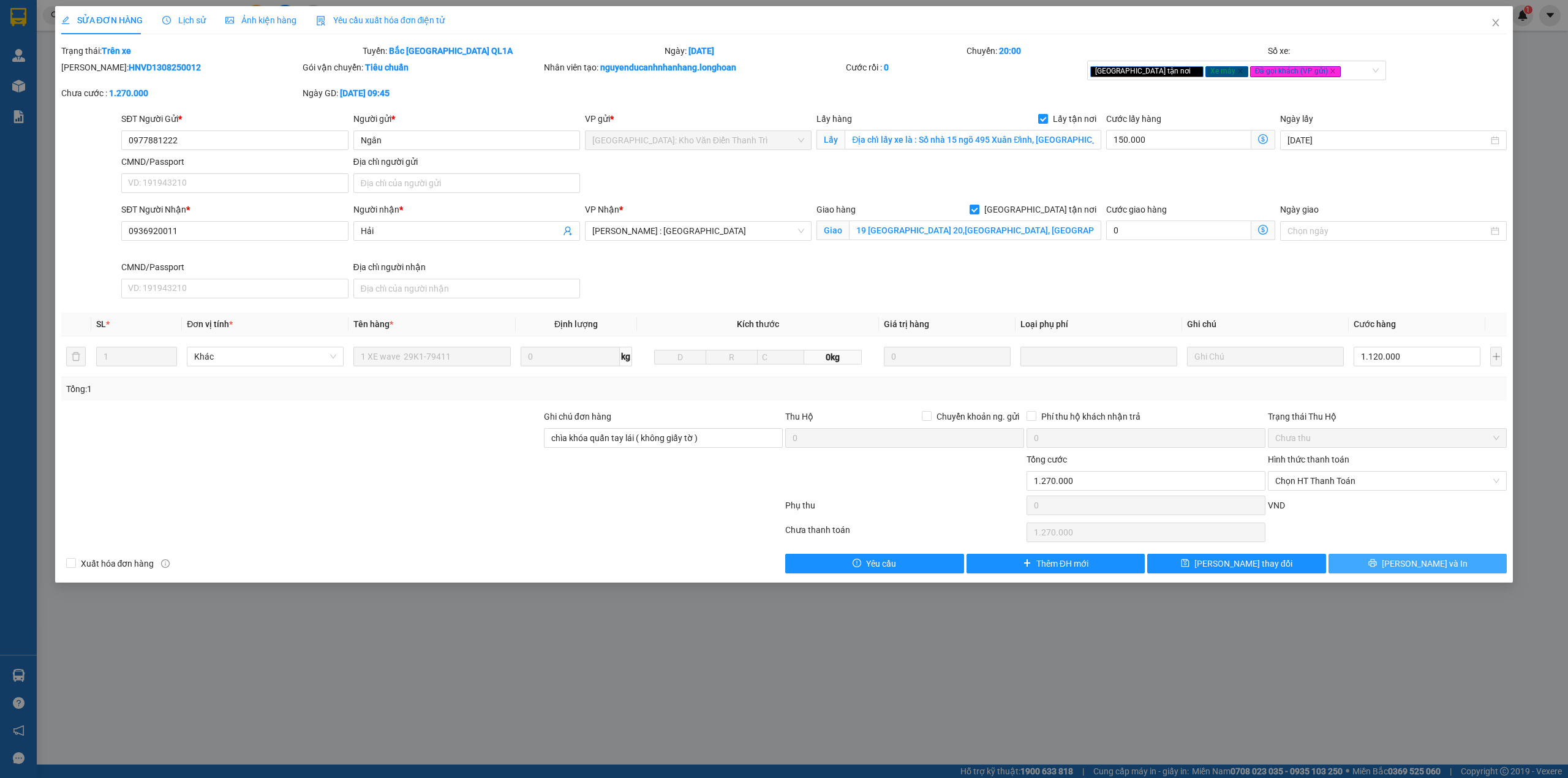
click at [1448, 561] on button "[PERSON_NAME] và In" at bounding box center [1418, 563] width 179 height 19
